Goal: Task Accomplishment & Management: Complete application form

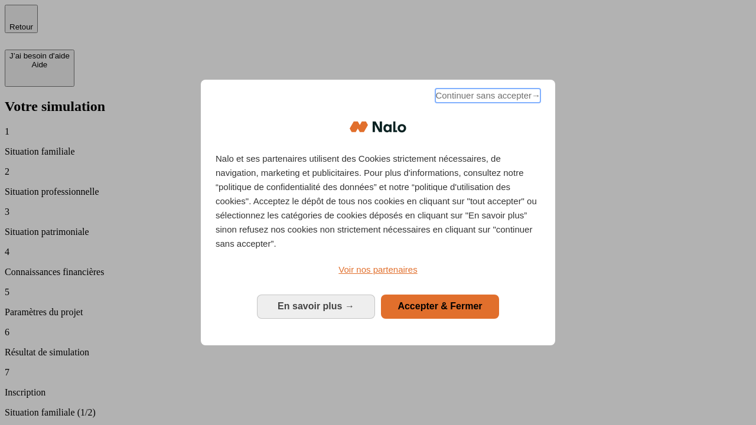
click at [487, 98] on span "Continuer sans accepter →" at bounding box center [488, 96] width 105 height 14
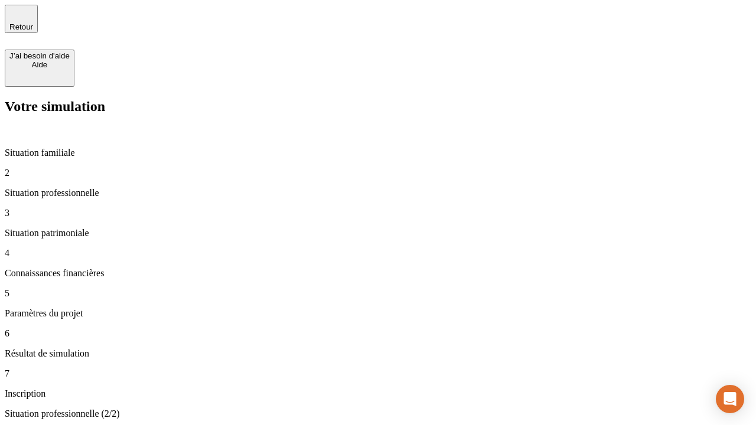
type input "30 000"
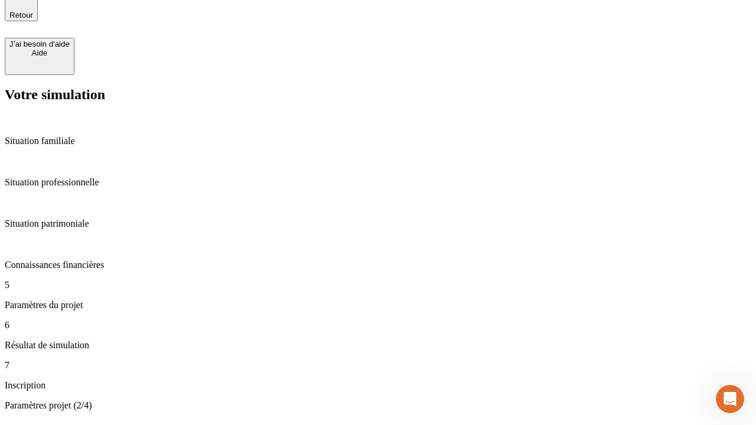
type input "25"
type input "1 000"
type input "640"
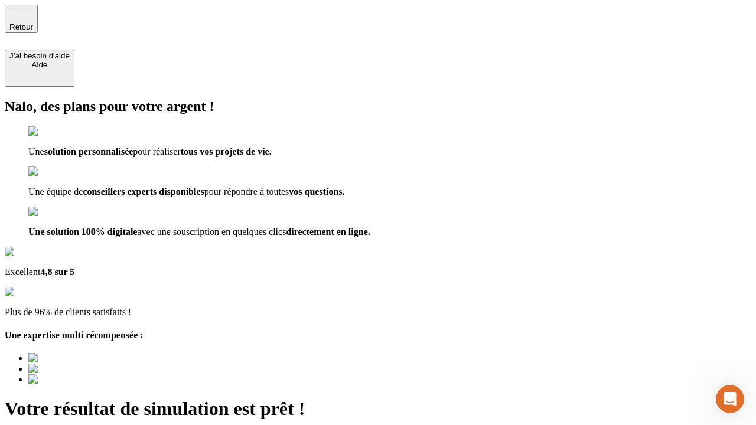
type input "[EMAIL_ADDRESS][PERSON_NAME][DOMAIN_NAME]"
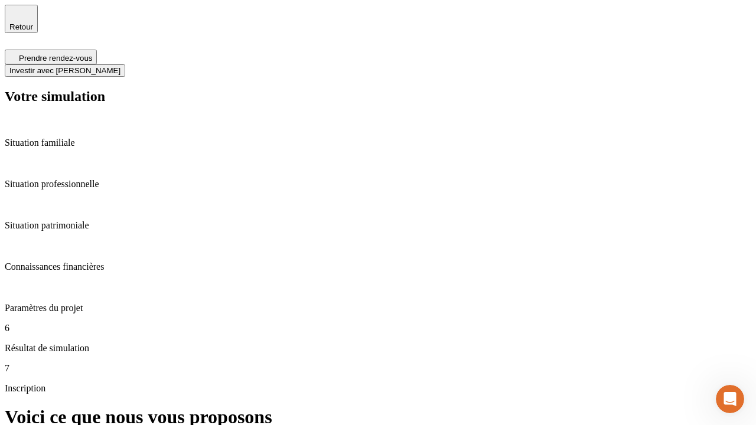
click at [121, 66] on span "Investir avec [PERSON_NAME]" at bounding box center [64, 70] width 111 height 9
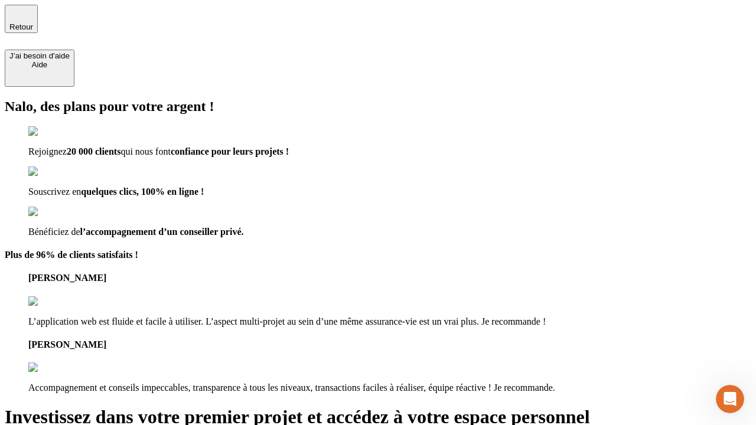
type input "[EMAIL_ADDRESS][PERSON_NAME][DOMAIN_NAME]"
